Goal: Task Accomplishment & Management: Complete application form

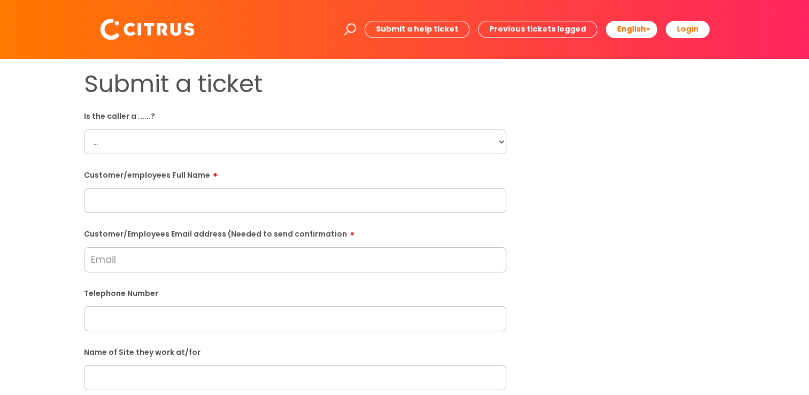
click at [503, 142] on select "... Citrus Customer Citrus Employee [DEMOGRAPHIC_DATA] Supplier" at bounding box center [295, 141] width 423 height 25
select select "Citrus Employee"
click at [84, 129] on select "... Citrus Customer Citrus Employee [DEMOGRAPHIC_DATA] Supplier" at bounding box center [295, 141] width 423 height 25
click at [217, 204] on input "text" at bounding box center [295, 200] width 423 height 25
click at [366, 301] on div "Telephone Number" at bounding box center [295, 307] width 423 height 47
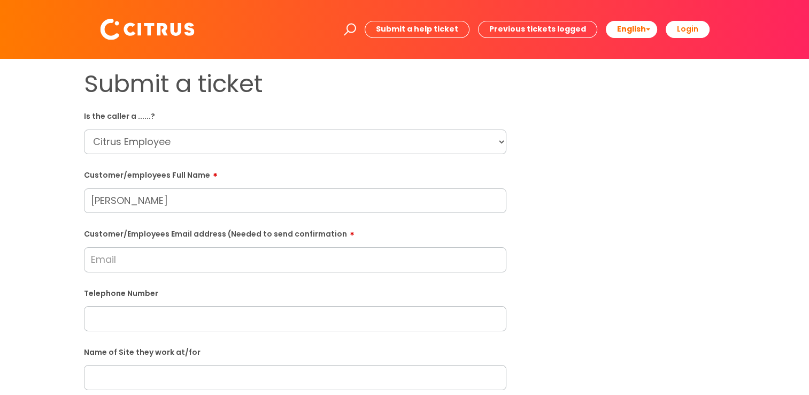
click at [168, 204] on input "[PERSON_NAME]" at bounding box center [295, 200] width 423 height 25
click at [152, 201] on input "[PERSON_NAME]" at bounding box center [295, 200] width 423 height 25
type input "[PERSON_NAME]"
click at [190, 293] on label "Telephone Number" at bounding box center [295, 292] width 423 height 11
click at [172, 266] on input "Customer/Employees Email address (Needed to send confirmation" at bounding box center [295, 259] width 423 height 25
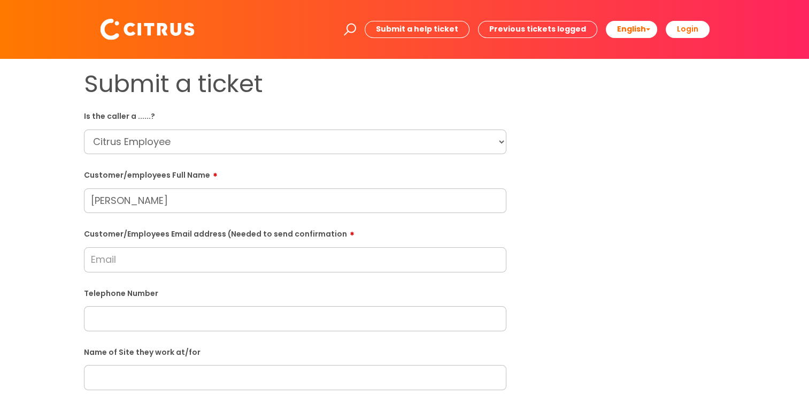
click at [154, 262] on input "Customer/Employees Email address (Needed to send confirmation" at bounding box center [295, 259] width 423 height 25
click at [150, 262] on input "Customer/Employees Email address (Needed to send confirmation" at bounding box center [295, 259] width 423 height 25
click at [96, 261] on input "[EMAIL_ADDRESS][DOMAIN_NAME]" at bounding box center [295, 259] width 423 height 25
click at [101, 262] on input "[EMAIL_ADDRESS][DOMAIN_NAME]" at bounding box center [295, 259] width 423 height 25
click at [112, 265] on input "[EMAIL_ADDRESS][DOMAIN_NAME]" at bounding box center [295, 259] width 423 height 25
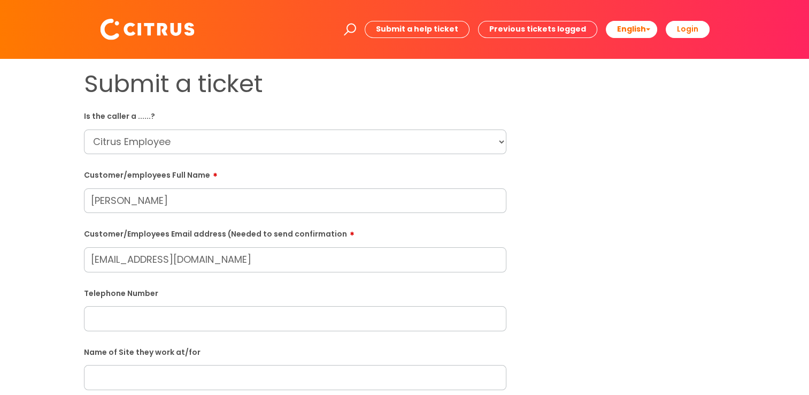
click at [118, 264] on input "[EMAIL_ADDRESS][DOMAIN_NAME]" at bounding box center [295, 259] width 423 height 25
click at [124, 264] on input "[EMAIL_ADDRESS][DOMAIN_NAME]" at bounding box center [295, 259] width 423 height 25
click at [127, 266] on input "[EMAIL_ADDRESS][DOMAIN_NAME]" at bounding box center [295, 259] width 423 height 25
click at [157, 265] on input "[EMAIL_ADDRESS][DOMAIN_NAME]" at bounding box center [295, 259] width 423 height 25
click at [144, 260] on input "[EMAIL_ADDRESS][DOMAIN_NAME]" at bounding box center [295, 259] width 423 height 25
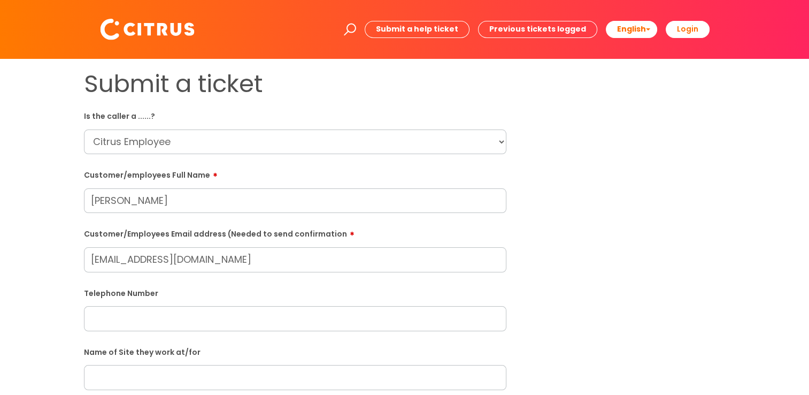
click at [160, 260] on input "[EMAIL_ADDRESS][DOMAIN_NAME]" at bounding box center [295, 259] width 423 height 25
click at [163, 261] on input "[EMAIL_ADDRESS][DOMAIN_NAME]" at bounding box center [295, 259] width 423 height 25
type input "[EMAIL_ADDRESS][DOMAIN_NAME]"
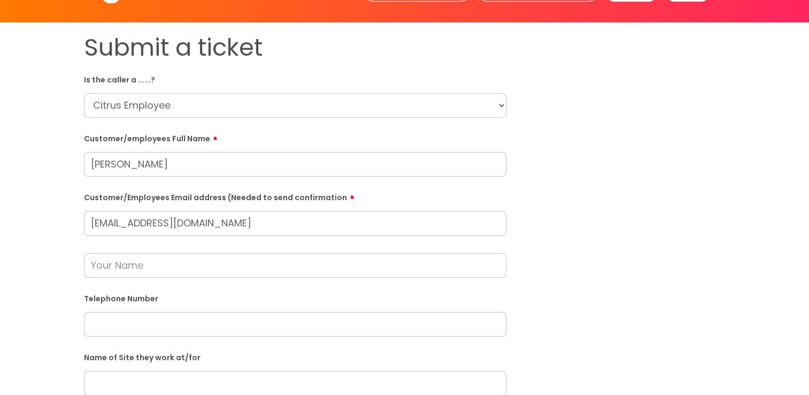
scroll to position [53, 0]
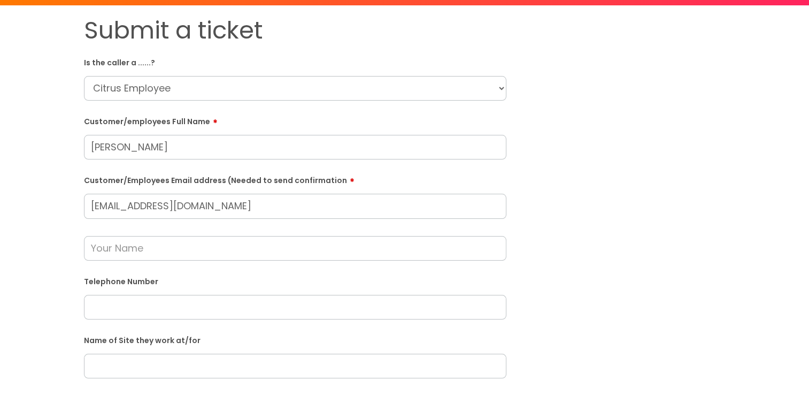
paste input "07482285068"
click at [229, 306] on input "07482285068" at bounding box center [295, 307] width 423 height 25
type input "07482285068 07897575262"
click at [139, 251] on input "text" at bounding box center [295, 248] width 423 height 25
type input "[PERSON_NAME]"
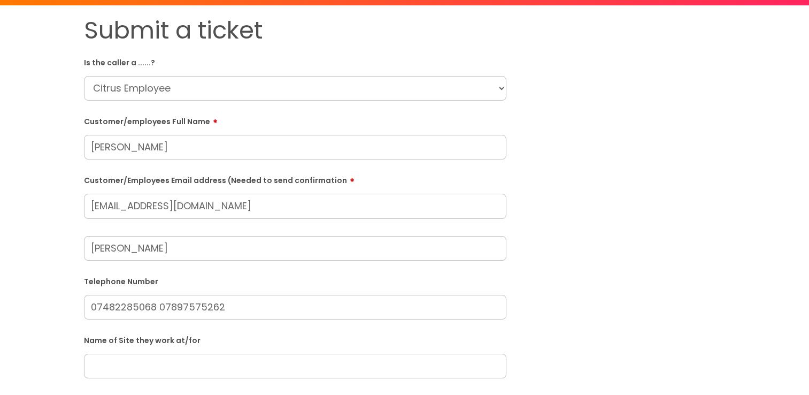
click at [267, 322] on form "Is the caller a ......? ... Citrus Customer Citrus Employee [DEMOGRAPHIC_DATA] …" at bounding box center [295, 354] width 423 height 603
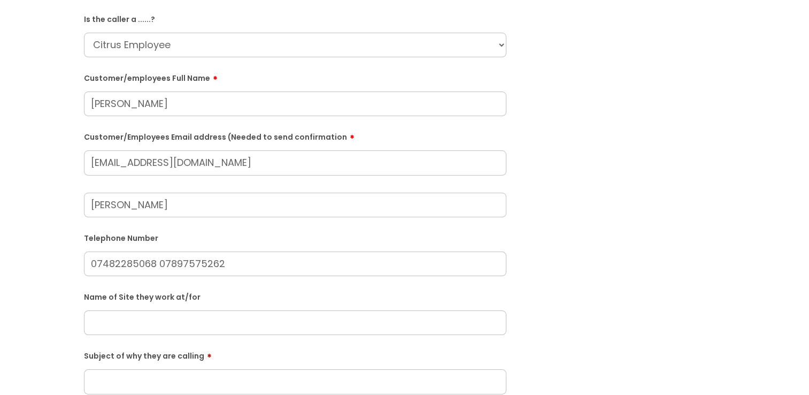
scroll to position [160, 0]
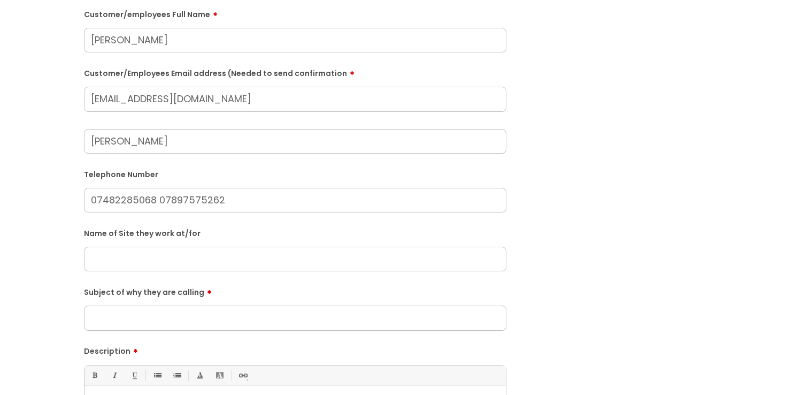
drag, startPoint x: 173, startPoint y: 264, endPoint x: 151, endPoint y: 259, distance: 23.0
click at [151, 259] on input "text" at bounding box center [295, 259] width 423 height 25
click at [143, 260] on input "text" at bounding box center [295, 259] width 423 height 25
type input "Toad Hall Nursery Watford"
click at [197, 318] on input "Subject of why they are calling" at bounding box center [295, 317] width 423 height 25
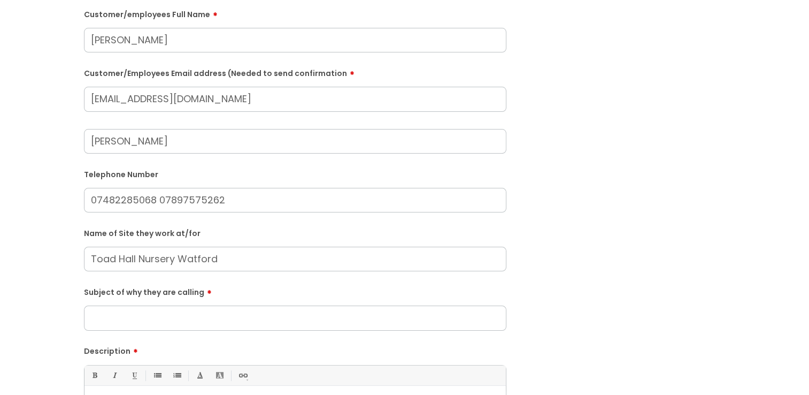
click at [187, 318] on input "Subject of why they are calling" at bounding box center [295, 317] width 423 height 25
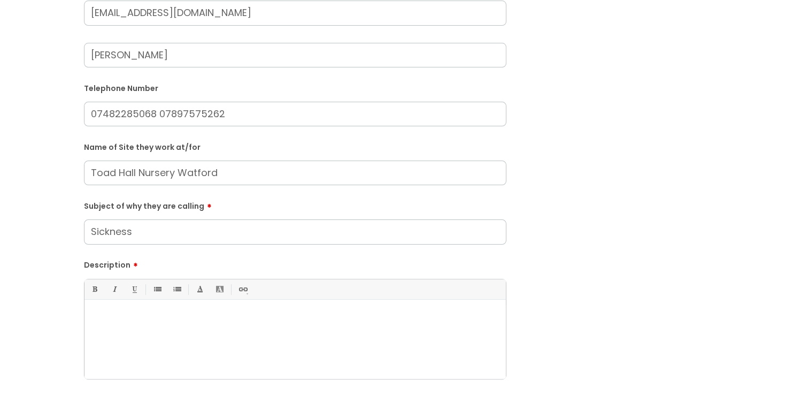
scroll to position [267, 0]
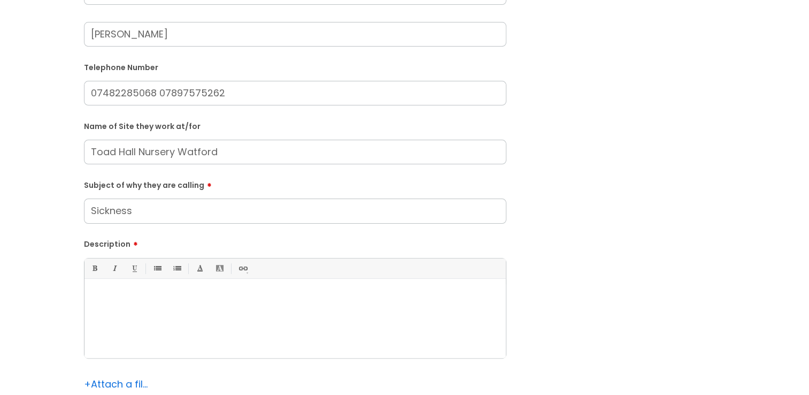
type input "Sickness"
click at [135, 322] on div at bounding box center [295, 321] width 421 height 74
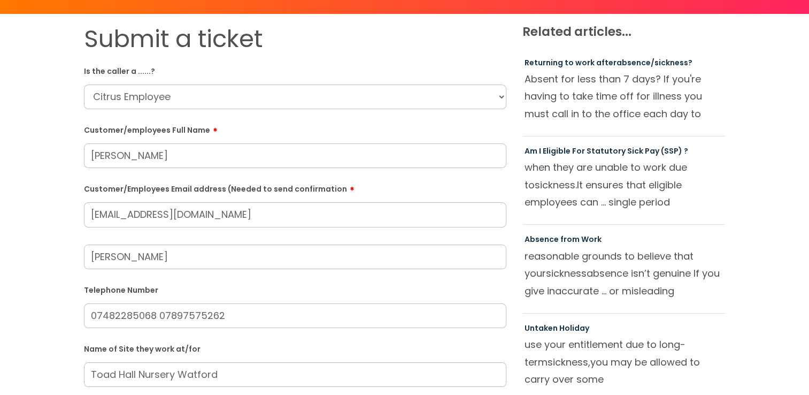
scroll to position [107, 0]
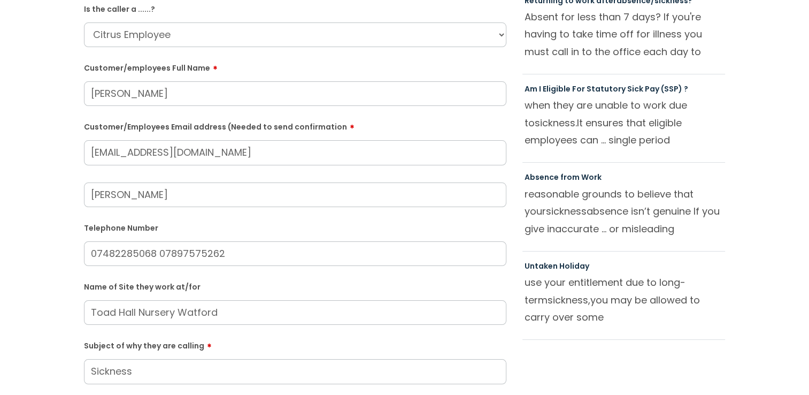
drag, startPoint x: 227, startPoint y: 255, endPoint x: 159, endPoint y: 255, distance: 67.9
click at [159, 255] on input "07482285068 07897575262" at bounding box center [295, 253] width 423 height 25
click at [260, 261] on input "07482285068 07897575262" at bounding box center [295, 253] width 423 height 25
click at [240, 254] on input "07482285068 07897575262" at bounding box center [295, 253] width 423 height 25
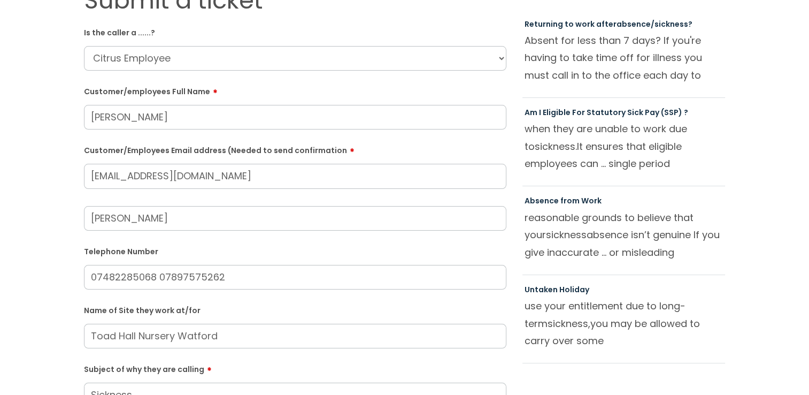
scroll to position [0, 0]
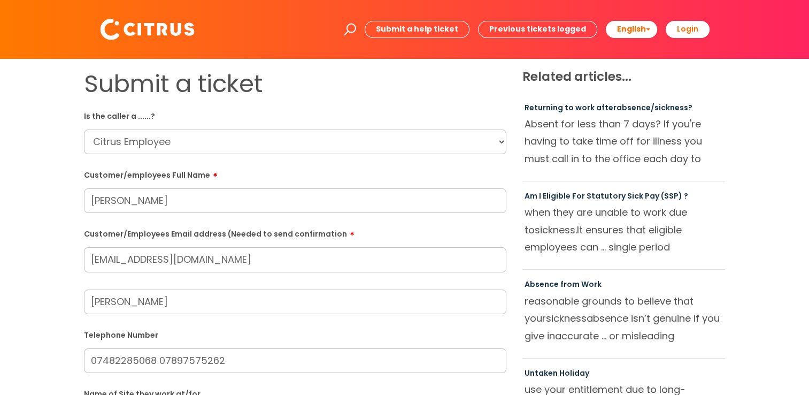
click at [222, 199] on input "[PERSON_NAME]" at bounding box center [295, 200] width 423 height 25
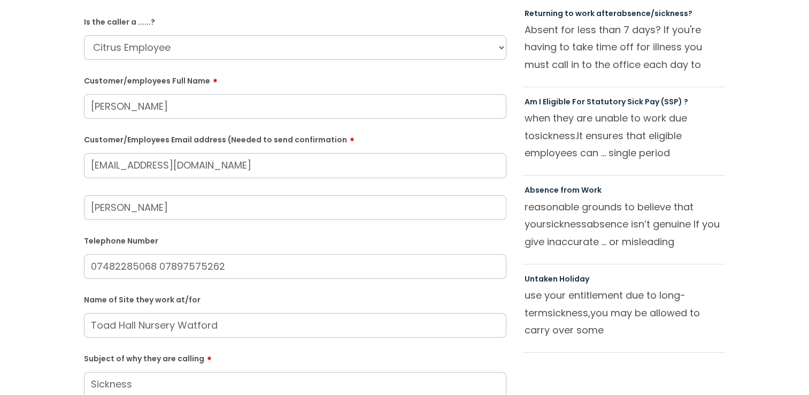
scroll to position [107, 0]
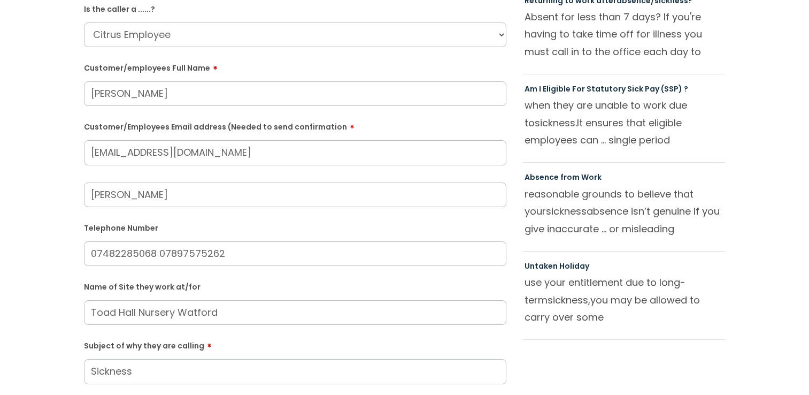
drag, startPoint x: 198, startPoint y: 200, endPoint x: 81, endPoint y: 193, distance: 116.8
click at [81, 193] on div "Submit a ticket Is the caller a ......? ... Citrus Customer Citrus Employee [DE…" at bounding box center [295, 292] width 439 height 658
click at [733, 288] on com-1password-button at bounding box center [733, 288] width 0 height 0
click at [161, 197] on input "text" at bounding box center [295, 194] width 423 height 25
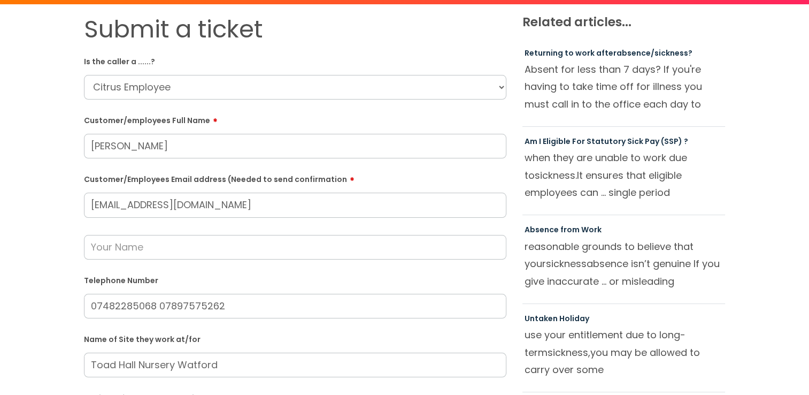
scroll to position [53, 0]
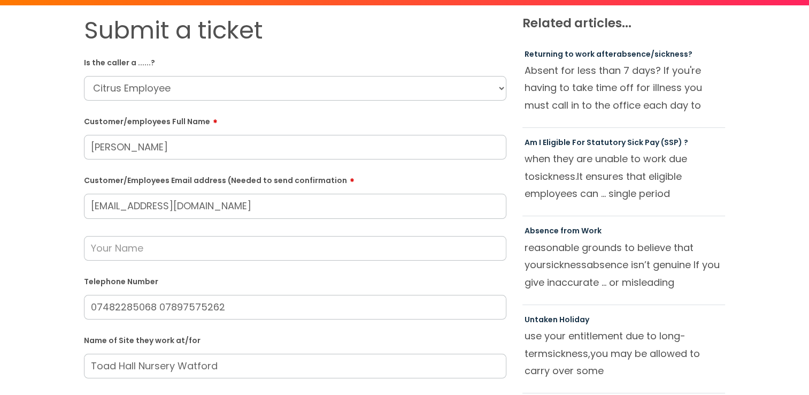
drag, startPoint x: 225, startPoint y: 206, endPoint x: 65, endPoint y: 208, distance: 160.5
click at [65, 208] on div "Submit a ticket Is the caller a ......? ... Citrus Customer Citrus Employee [DE…" at bounding box center [405, 345] width 788 height 658
click at [347, 275] on label "Telephone Number" at bounding box center [295, 280] width 423 height 11
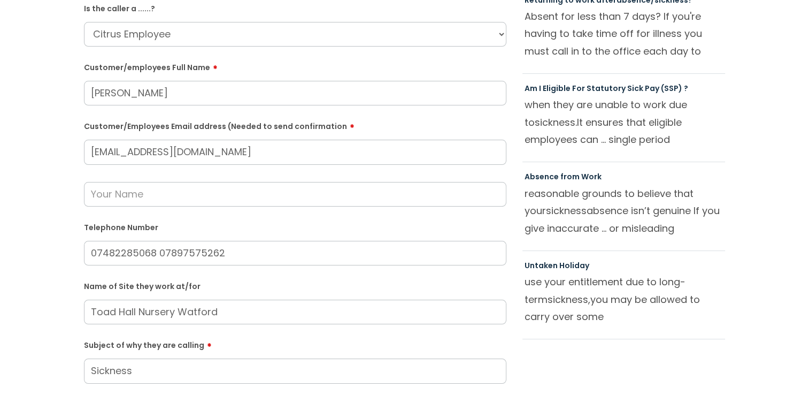
scroll to position [160, 0]
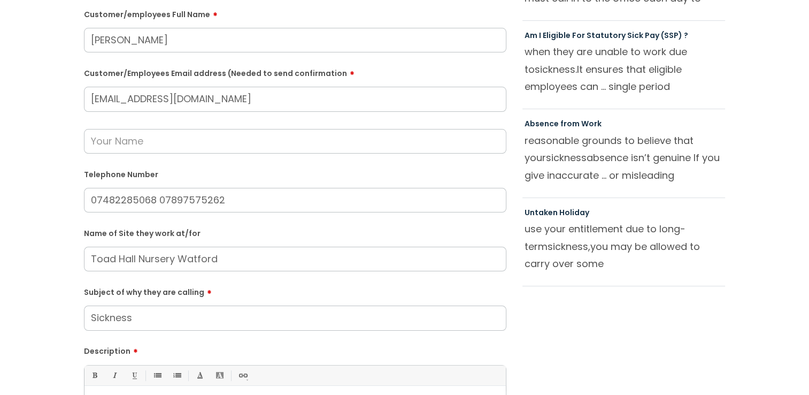
drag, startPoint x: 234, startPoint y: 202, endPoint x: 158, endPoint y: 199, distance: 76.0
click at [158, 199] on input "07482285068 07897575262" at bounding box center [295, 200] width 423 height 25
click at [222, 202] on input "07482285068" at bounding box center [295, 200] width 423 height 25
click at [152, 199] on input "07482285068 07897575262" at bounding box center [295, 200] width 423 height 25
drag, startPoint x: 154, startPoint y: 200, endPoint x: 90, endPoint y: 203, distance: 64.3
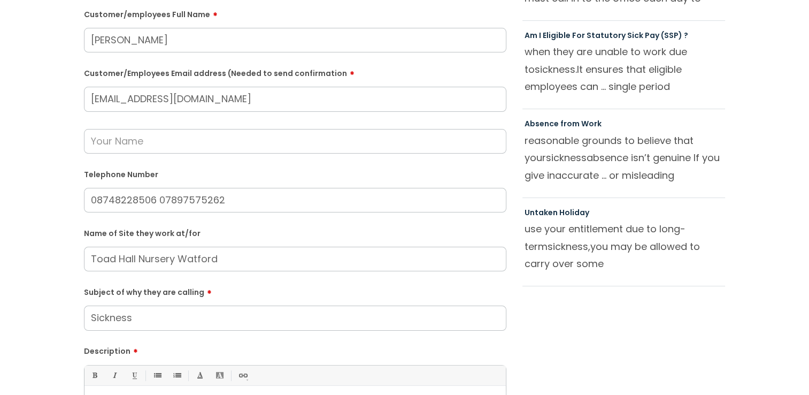
click at [90, 203] on input "08748228506 07897575262" at bounding box center [295, 200] width 423 height 25
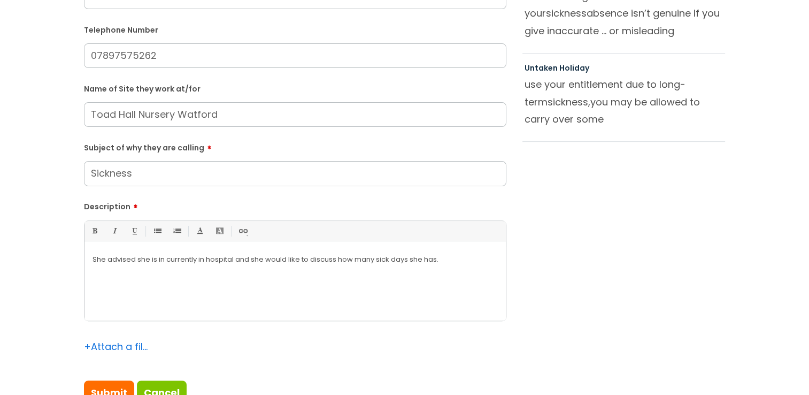
scroll to position [321, 0]
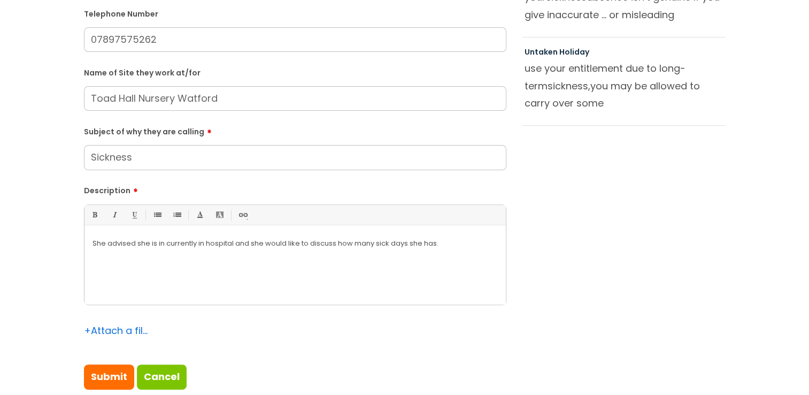
type input "07897575262"
click at [438, 245] on p "She advised she is in currently in hospital and she would like to discuss how m…" at bounding box center [295, 244] width 405 height 10
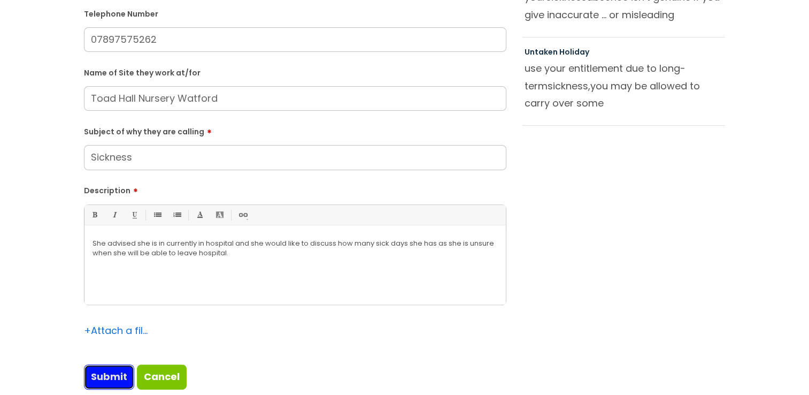
click at [107, 382] on input "Submit" at bounding box center [109, 376] width 50 height 25
type input "Please Wait..."
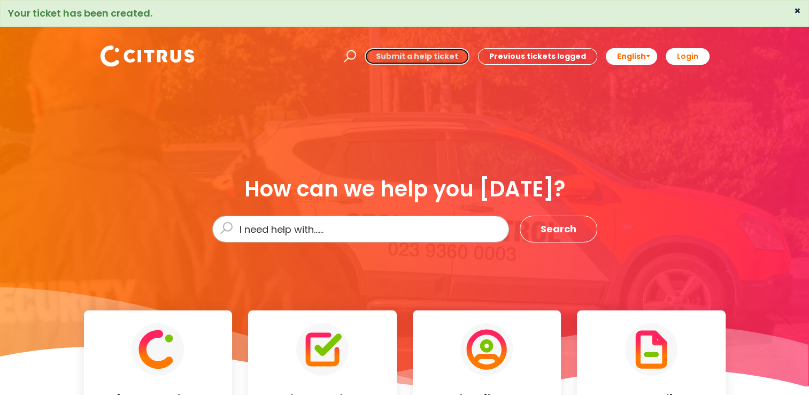
click at [417, 58] on link "Submit a help ticket" at bounding box center [417, 56] width 105 height 17
